Goal: Task Accomplishment & Management: Manage account settings

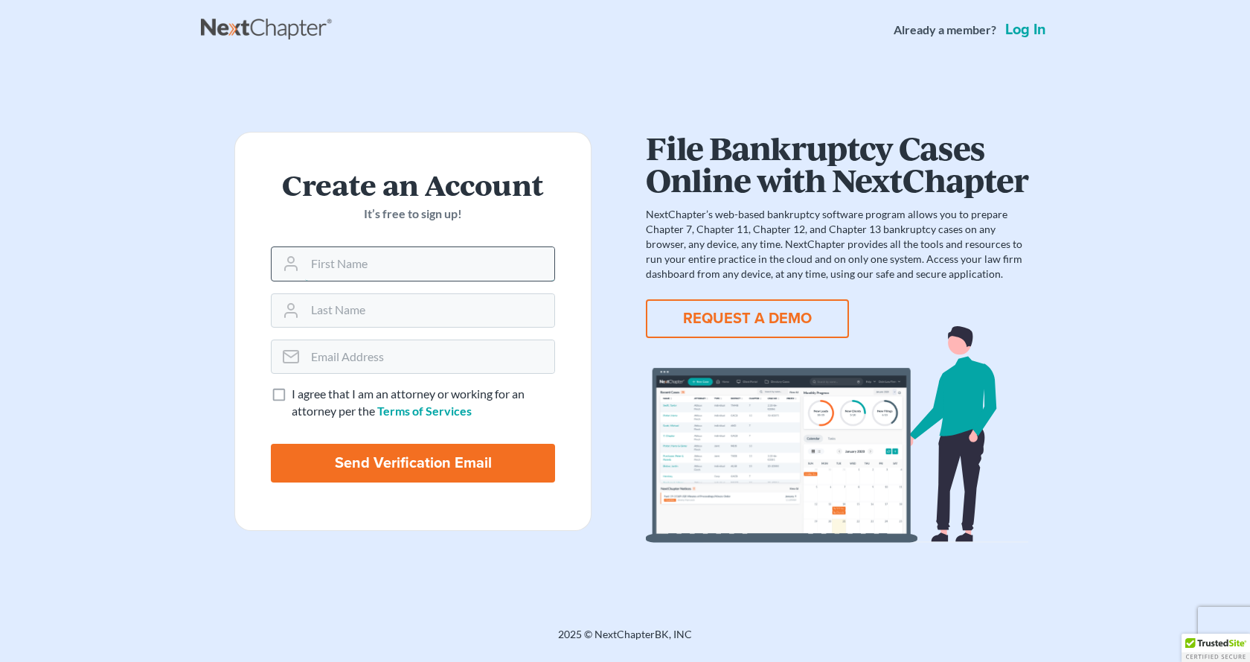
click at [476, 253] on input "text" at bounding box center [429, 263] width 249 height 33
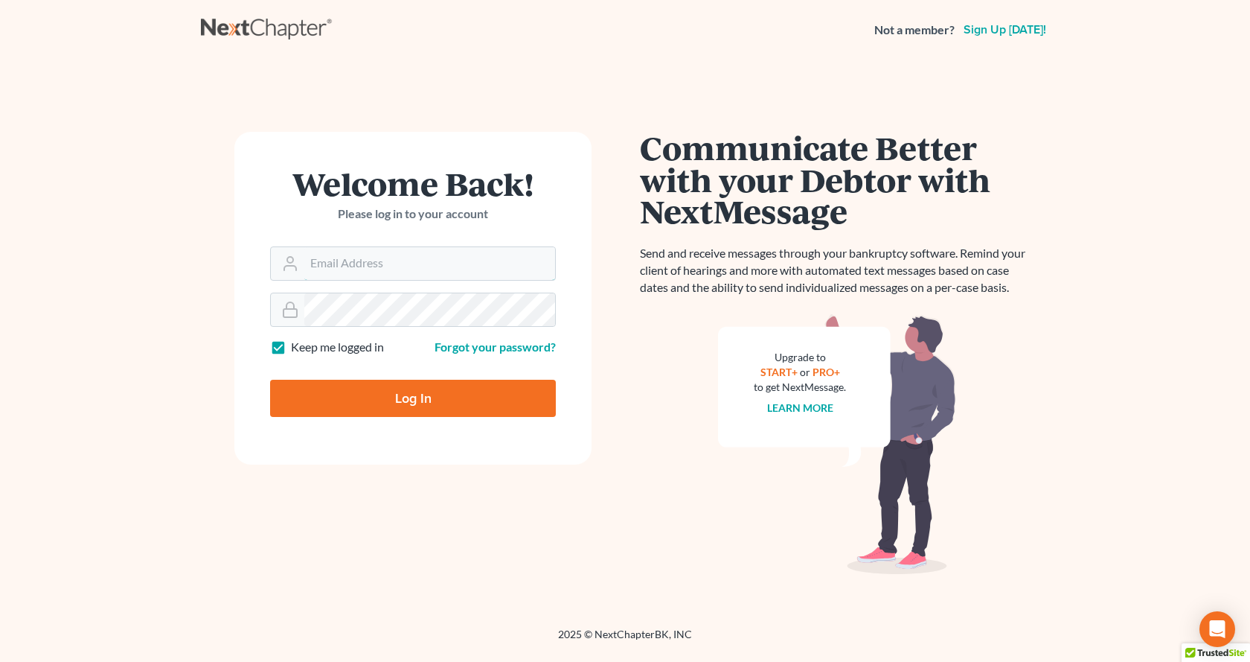
type input "[EMAIL_ADDRESS][DOMAIN_NAME]"
click at [424, 397] on input "Log In" at bounding box center [413, 398] width 286 height 37
type input "Thinking..."
